Goal: Find specific page/section: Locate a particular part of the current website

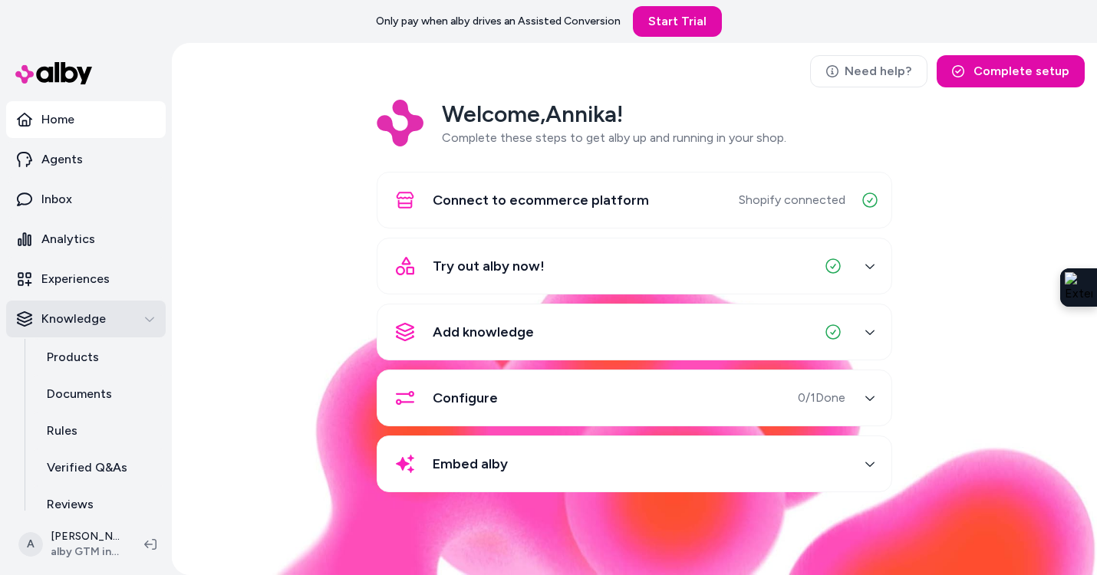
scroll to position [48, 0]
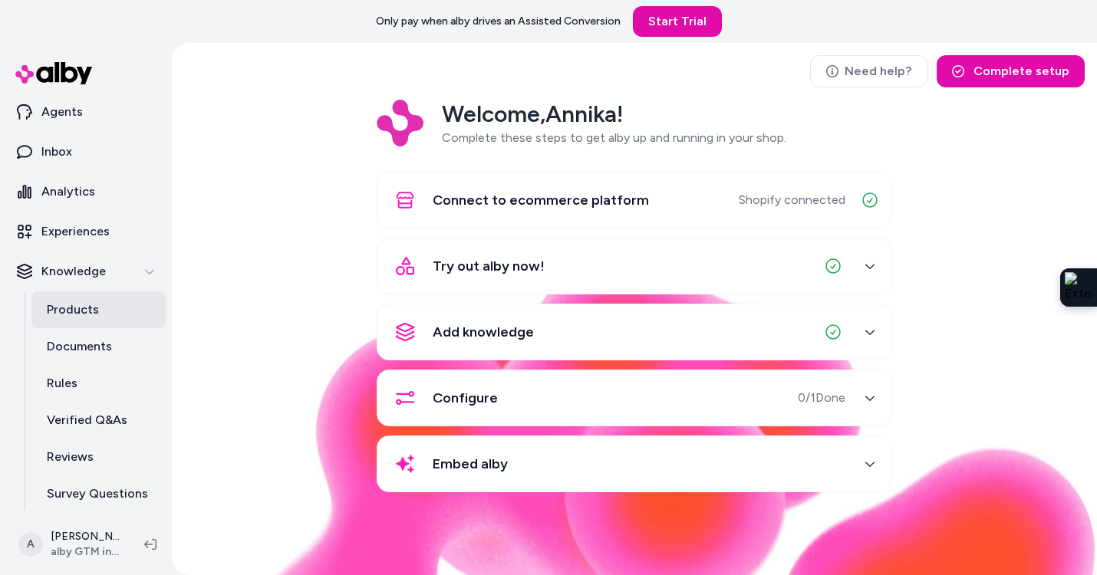
click at [81, 321] on link "Products" at bounding box center [98, 309] width 134 height 37
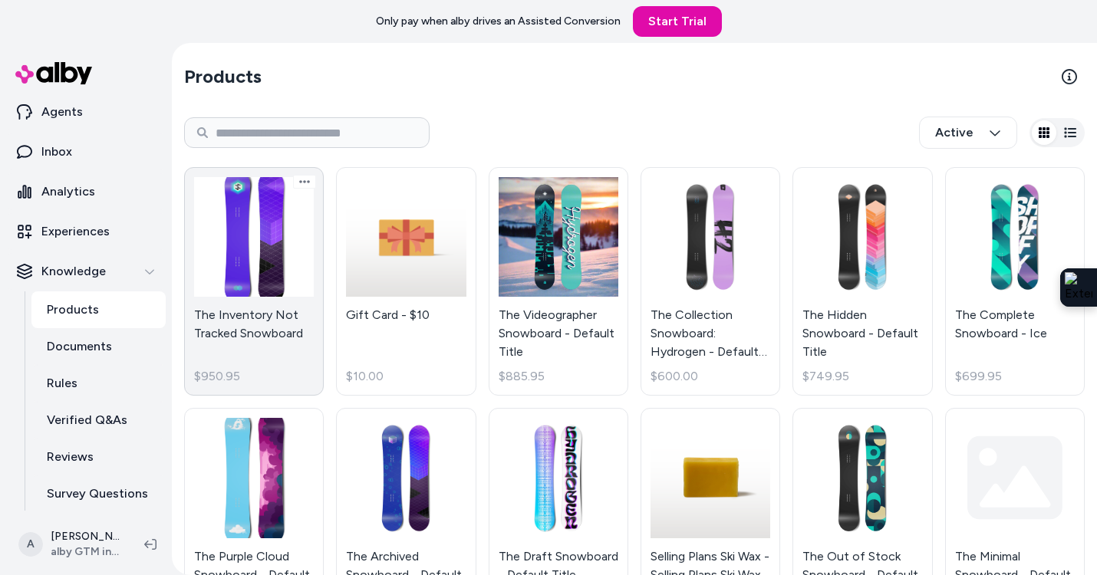
click at [254, 279] on link "The Inventory Not Tracked Snowboard $950.95" at bounding box center [254, 281] width 140 height 229
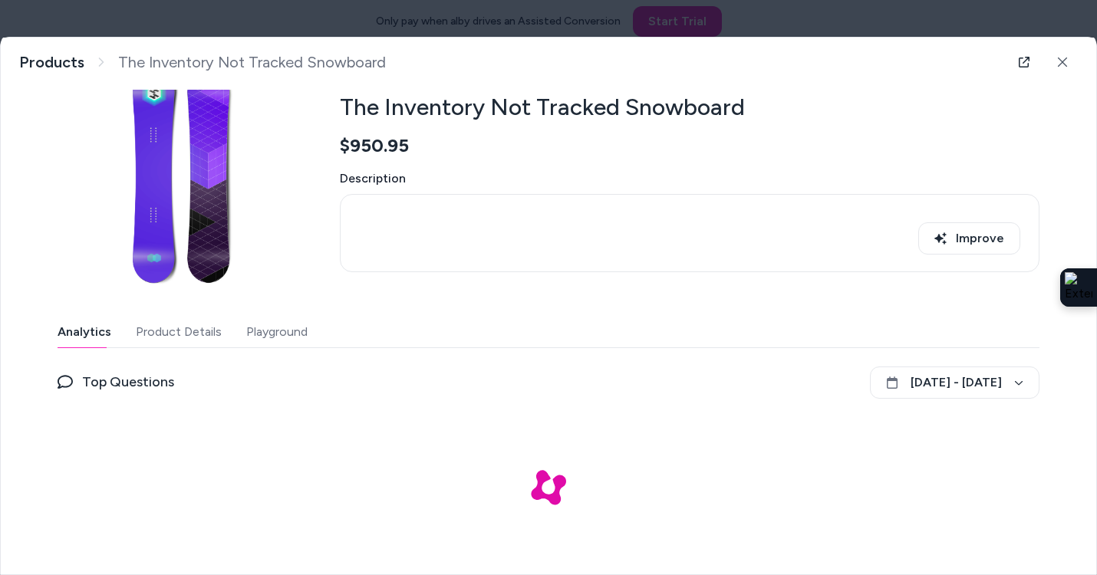
scroll to position [66, 0]
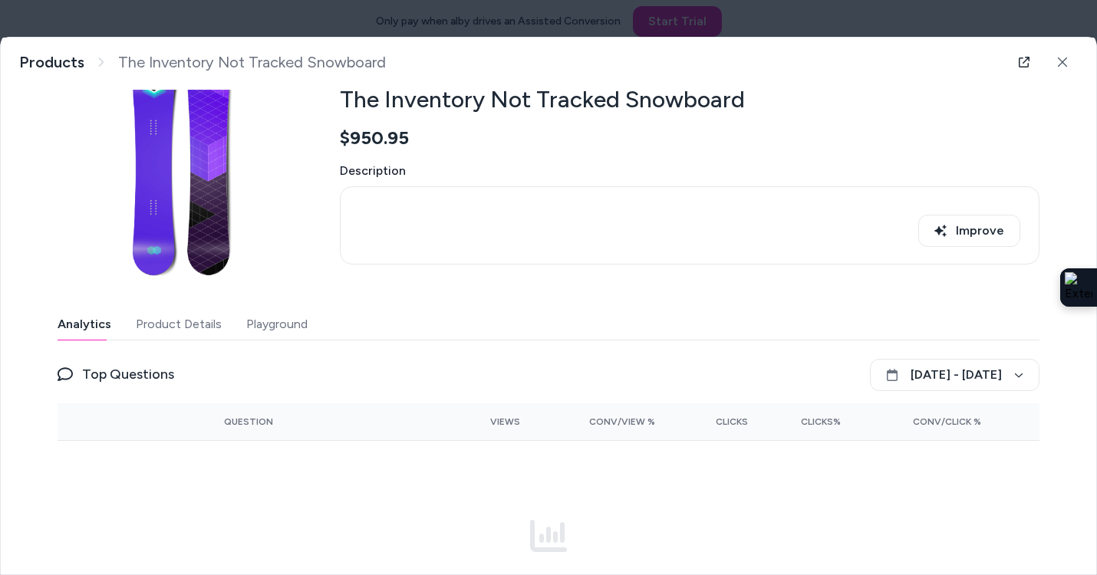
click at [189, 321] on button "Product Details" at bounding box center [179, 324] width 86 height 31
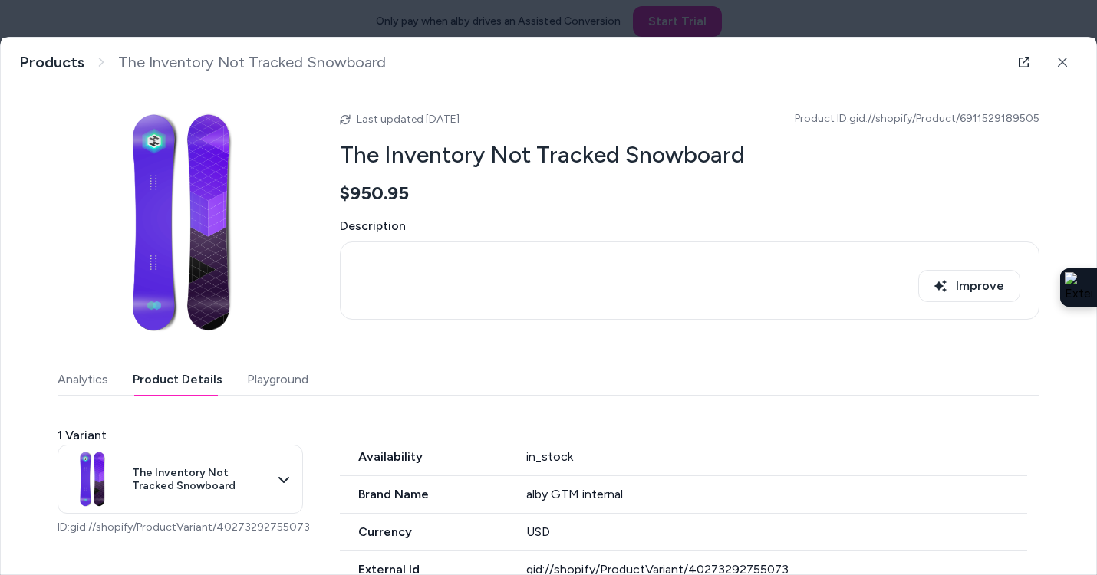
scroll to position [0, 0]
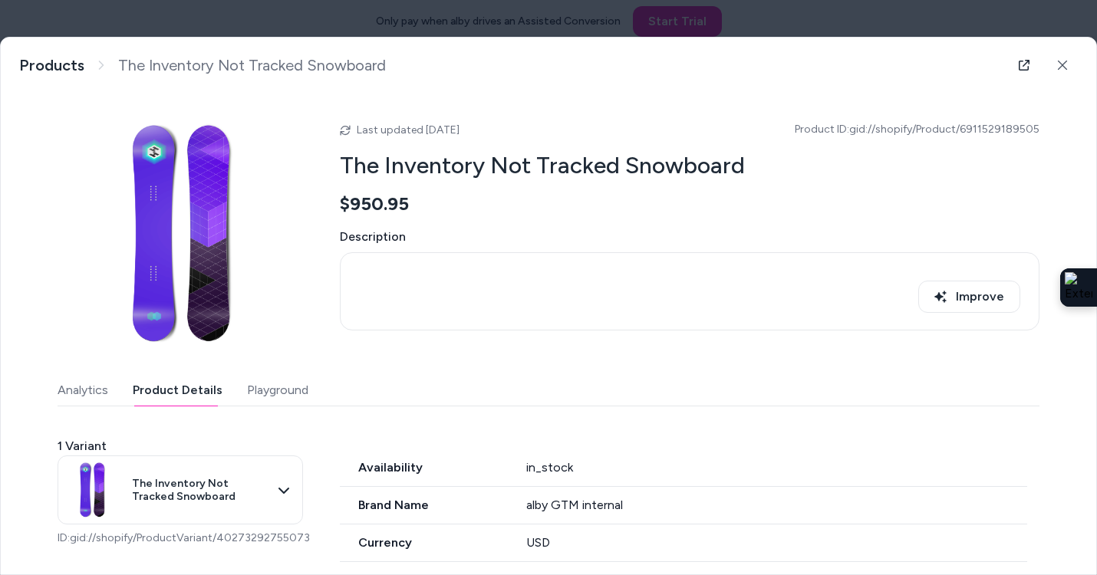
click at [274, 391] on button "Playground" at bounding box center [277, 390] width 61 height 31
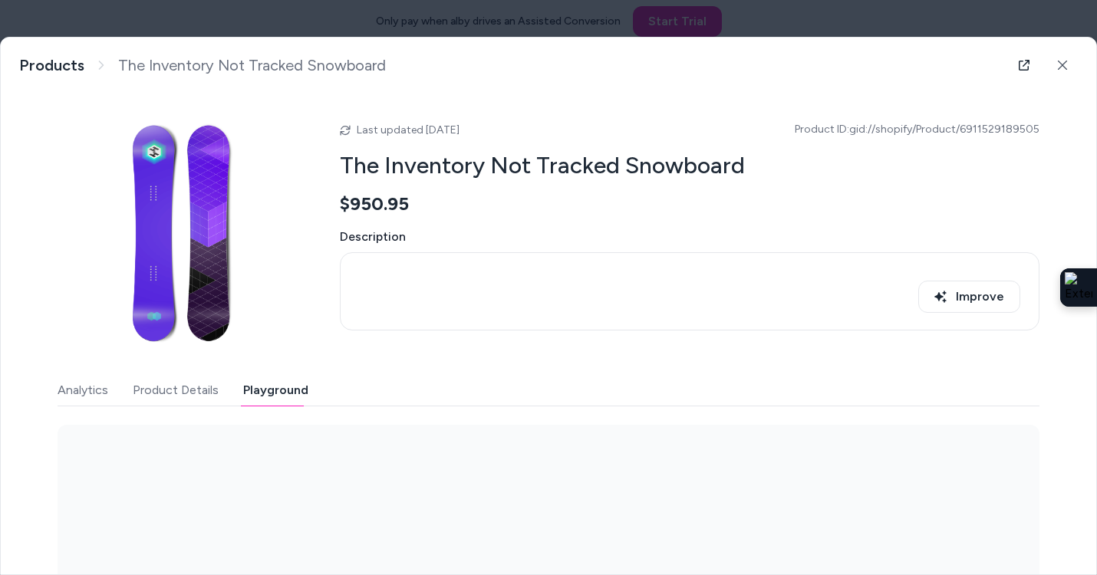
scroll to position [182, 0]
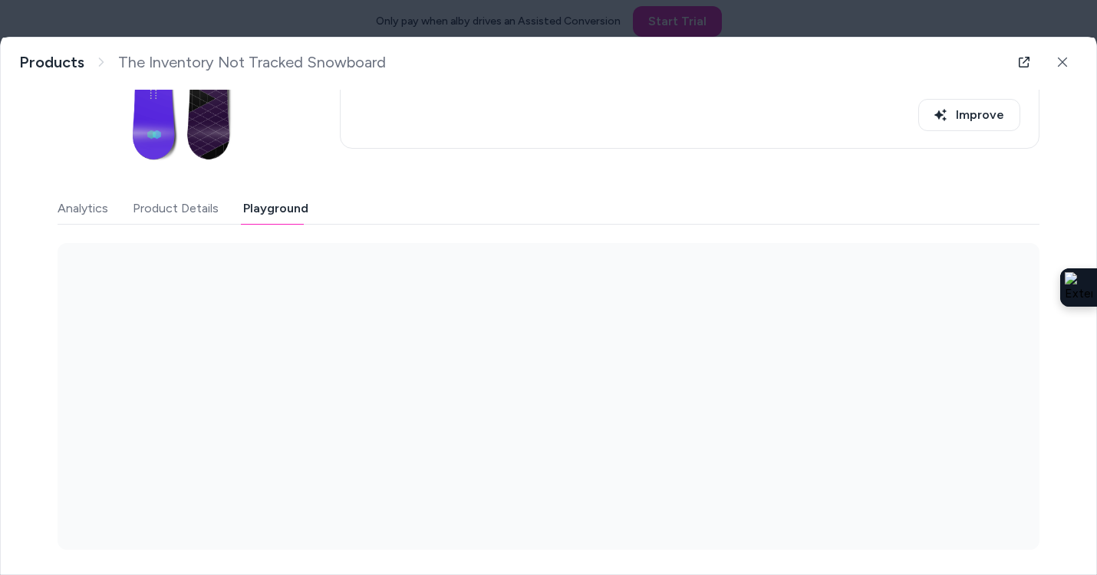
click at [271, 208] on button "Playground" at bounding box center [275, 208] width 65 height 31
click at [1054, 64] on button at bounding box center [1062, 62] width 31 height 31
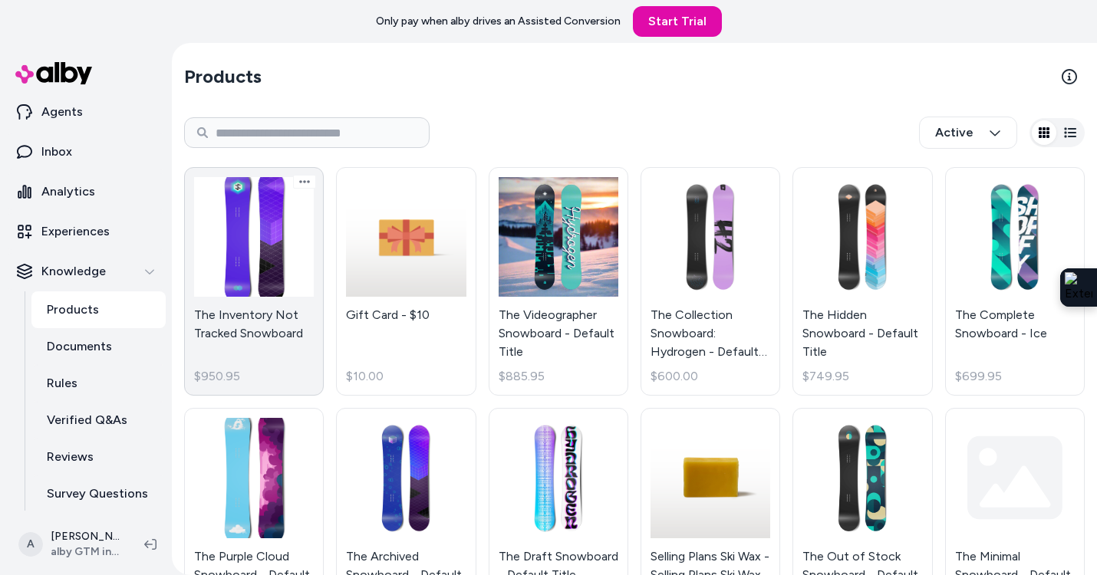
click at [217, 301] on link "The Inventory Not Tracked Snowboard $950.95" at bounding box center [254, 281] width 140 height 229
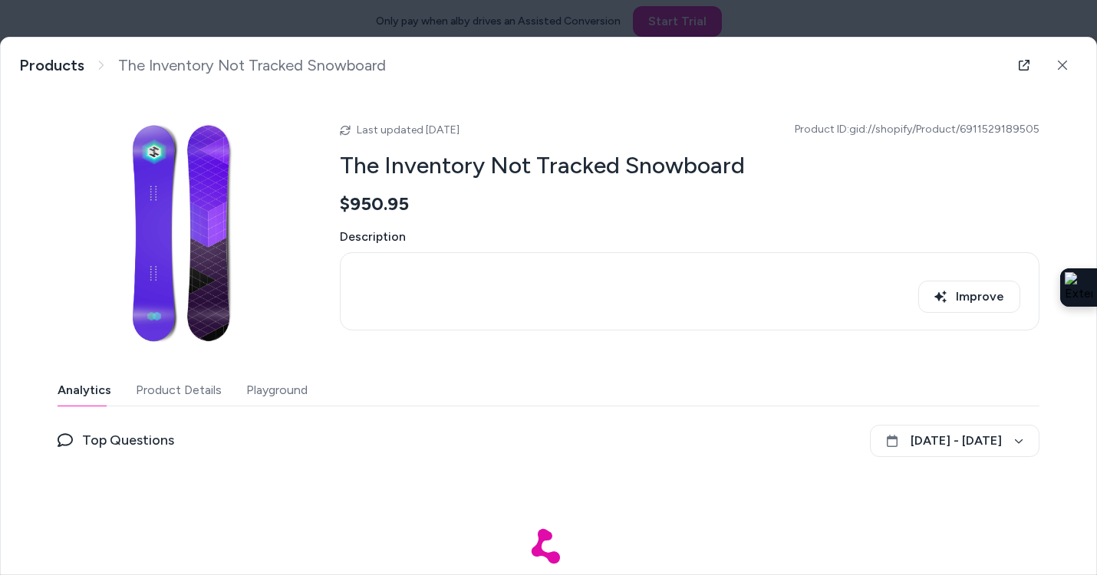
scroll to position [73, 0]
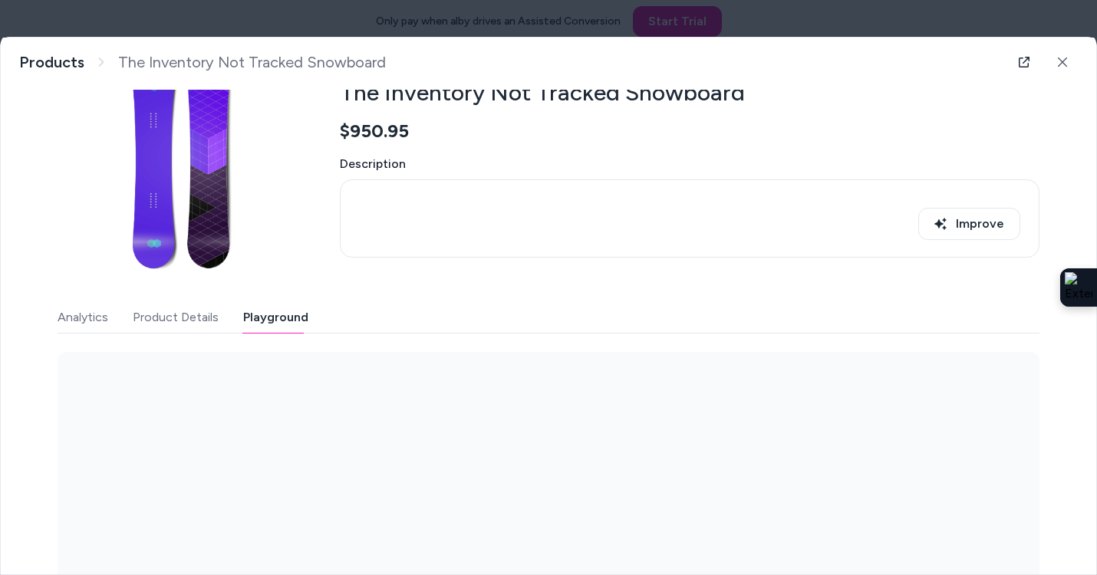
click at [283, 313] on button "Playground" at bounding box center [275, 317] width 65 height 31
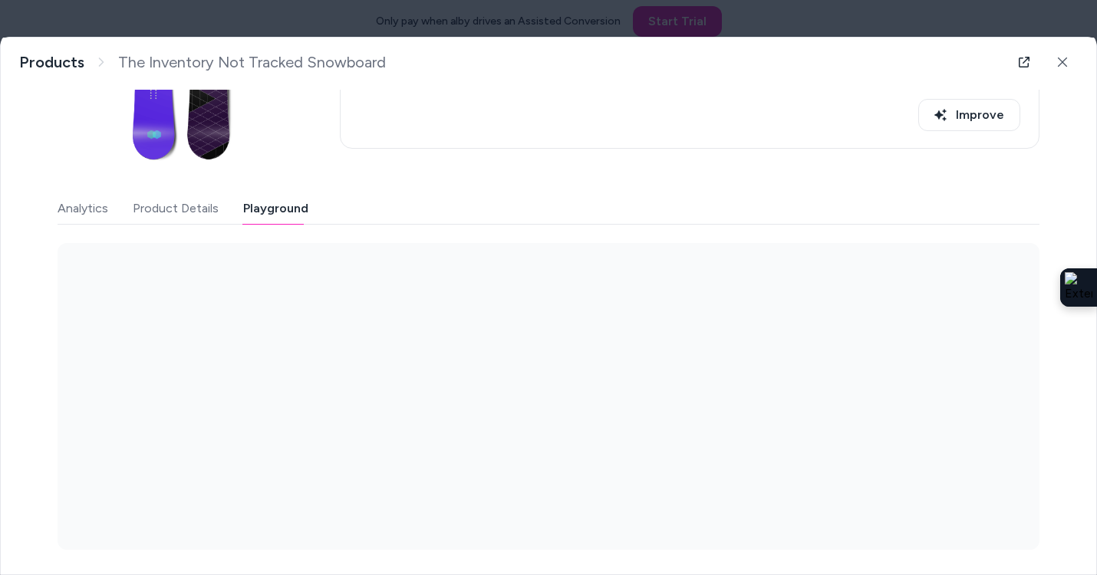
click at [124, 357] on div at bounding box center [549, 396] width 982 height 307
click at [1057, 59] on icon at bounding box center [1062, 62] width 11 height 11
click at [1061, 64] on html "Only pay when alby drives an Assisted Conversion Start Trial Home Agents Inbox …" at bounding box center [548, 287] width 1097 height 575
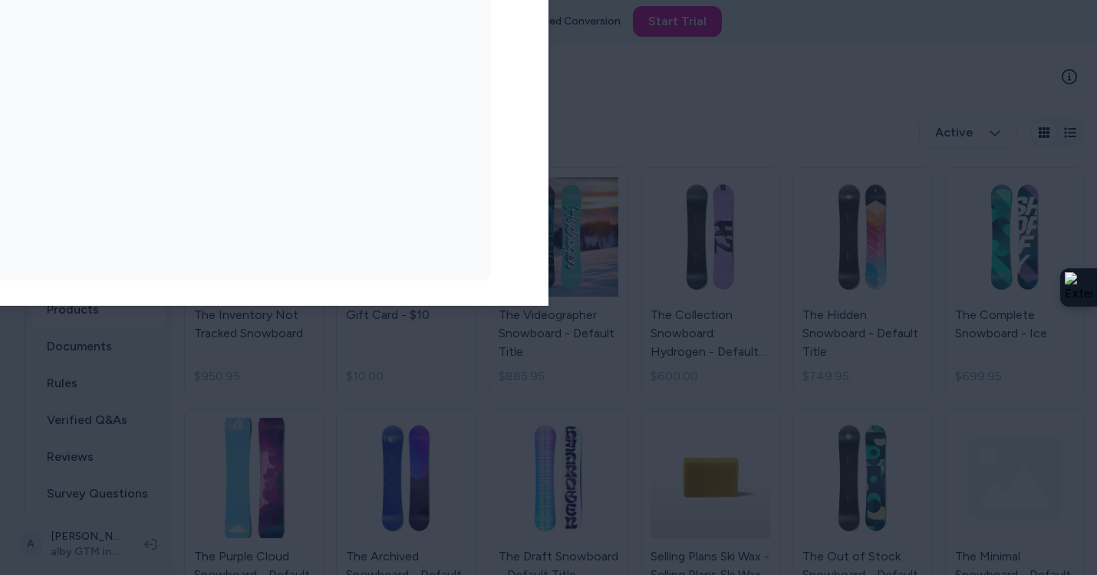
click at [1058, 61] on html "Only pay when alby drives an Assisted Conversion Start Trial Home Agents Inbox …" at bounding box center [548, 287] width 1097 height 575
click at [1064, 64] on html "Only pay when alby drives an Assisted Conversion Start Trial Home Agents Inbox …" at bounding box center [548, 287] width 1097 height 575
click at [1063, 53] on html "Only pay when alby drives an Assisted Conversion Start Trial Home Agents Inbox …" at bounding box center [548, 287] width 1097 height 575
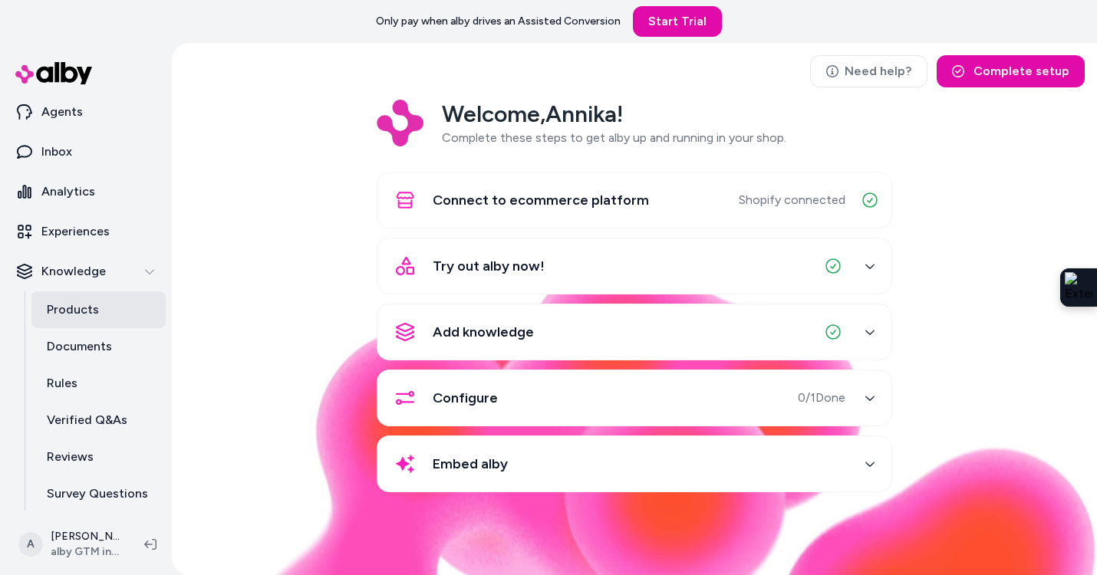
click at [81, 312] on p "Products" at bounding box center [73, 310] width 52 height 18
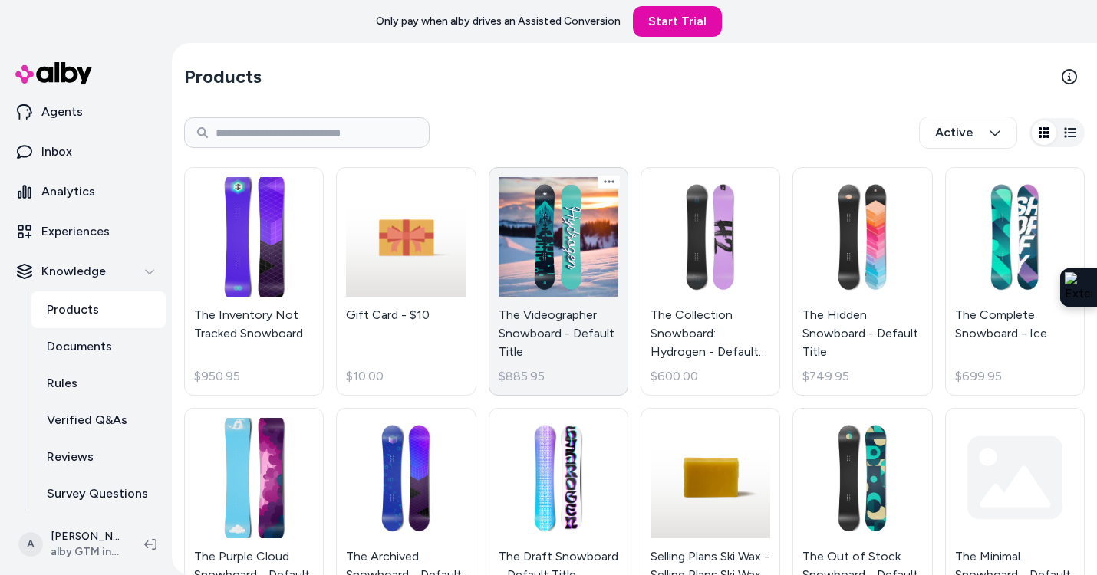
click at [551, 258] on link "The Videographer Snowboard - Default Title $885.95" at bounding box center [559, 281] width 140 height 229
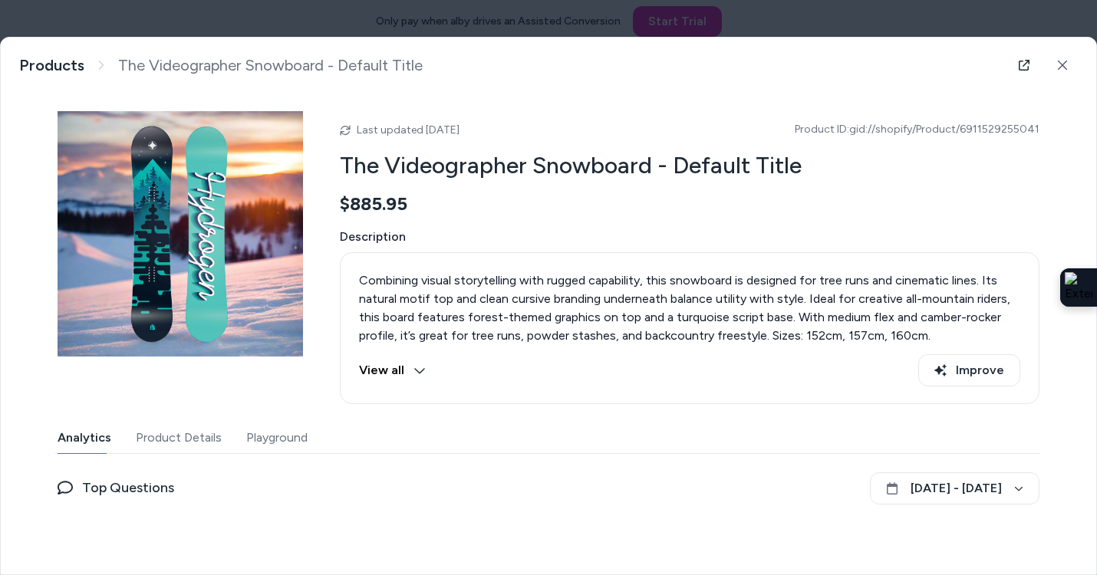
click at [285, 425] on button "Playground" at bounding box center [276, 438] width 61 height 31
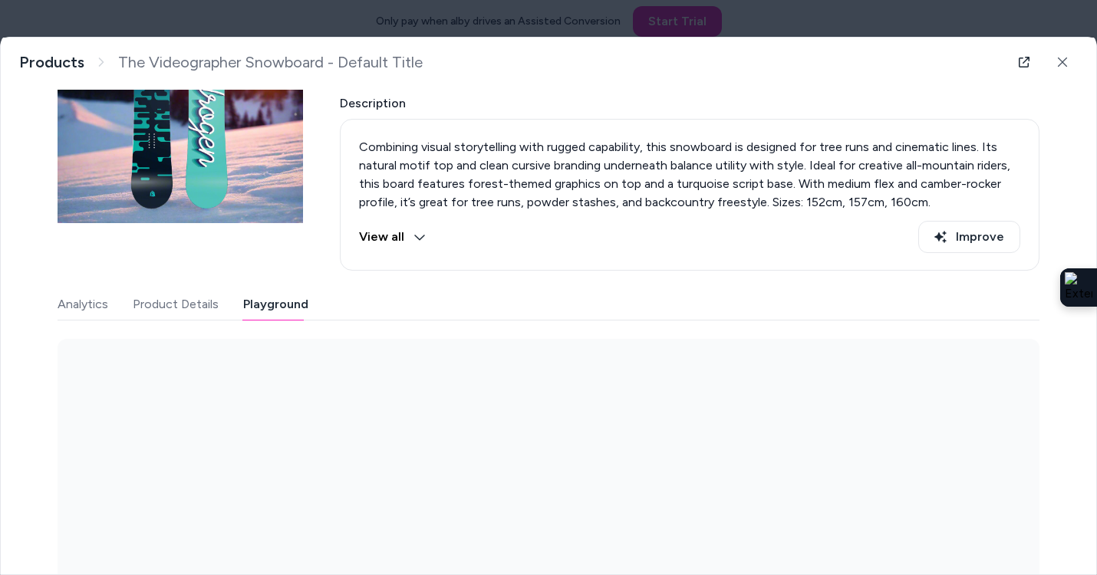
scroll to position [229, 0]
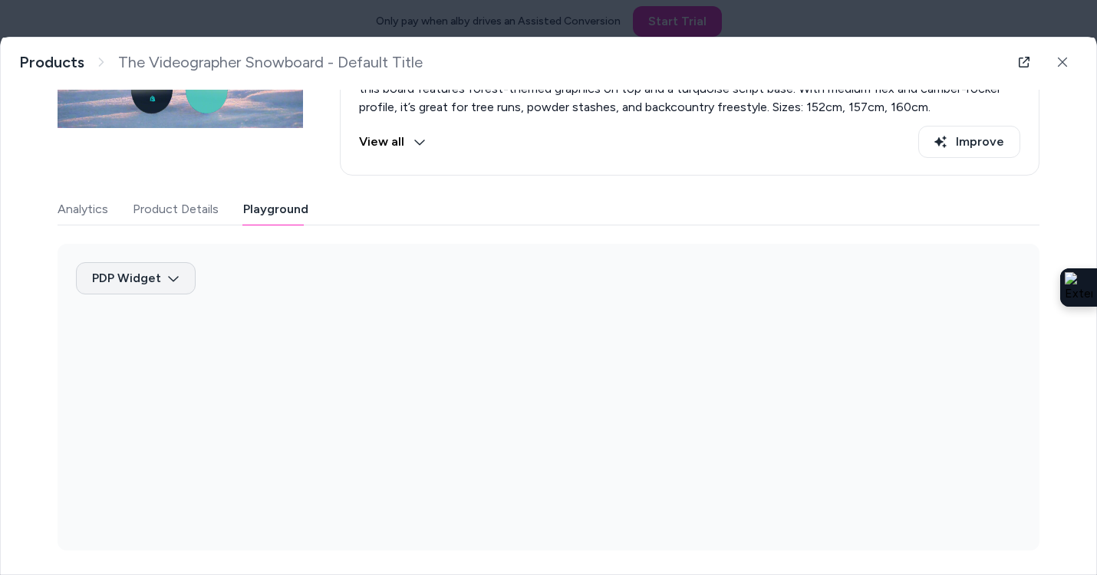
click at [175, 277] on body "Only pay when alby drives an Assisted Conversion Start Trial Home Agents Inbox …" at bounding box center [548, 287] width 1097 height 575
click at [142, 321] on div "PDP Widget" at bounding box center [135, 315] width 93 height 28
click at [161, 284] on body "Only pay when alby drives an Assisted Conversion Start Trial Home Agents Inbox …" at bounding box center [548, 287] width 1097 height 575
click at [148, 333] on div "PDP Widget 2" at bounding box center [135, 342] width 93 height 28
click at [160, 276] on body "Only pay when alby drives an Assisted Conversion Start Trial Home Agents Inbox …" at bounding box center [548, 287] width 1097 height 575
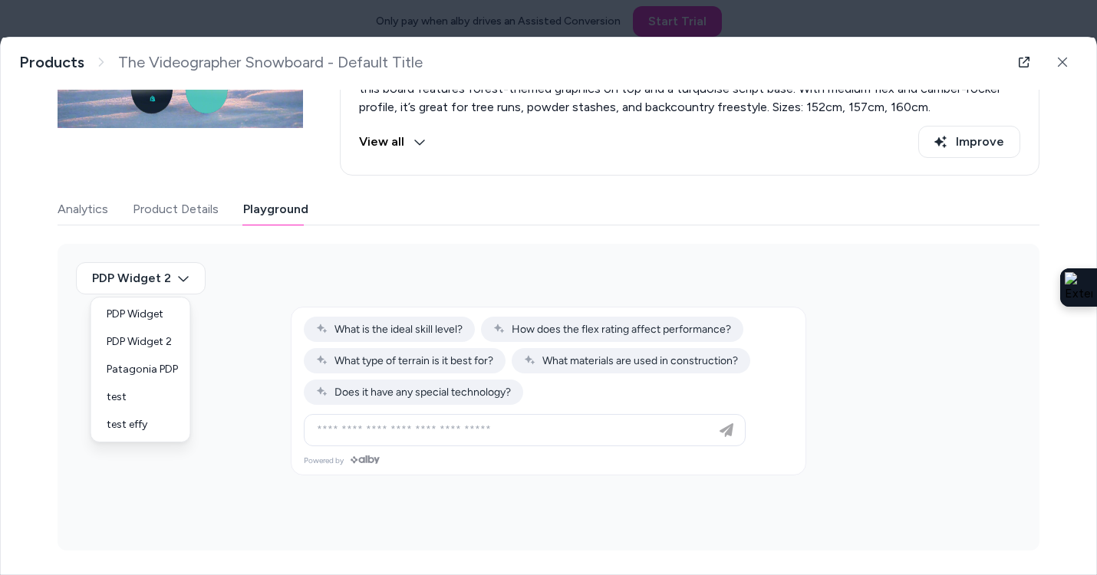
click at [269, 280] on div at bounding box center [548, 287] width 1097 height 575
